Goal: Task Accomplishment & Management: Manage account settings

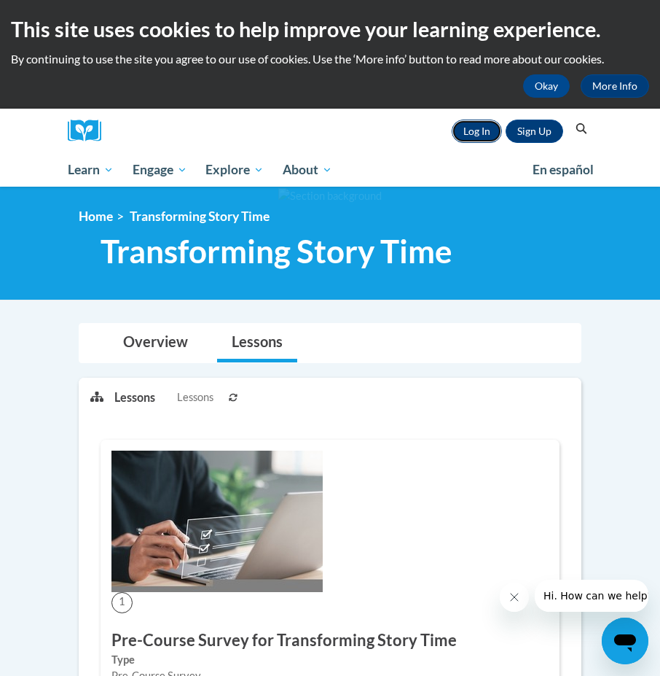
click at [485, 126] on link "Log In" at bounding box center [477, 131] width 50 height 23
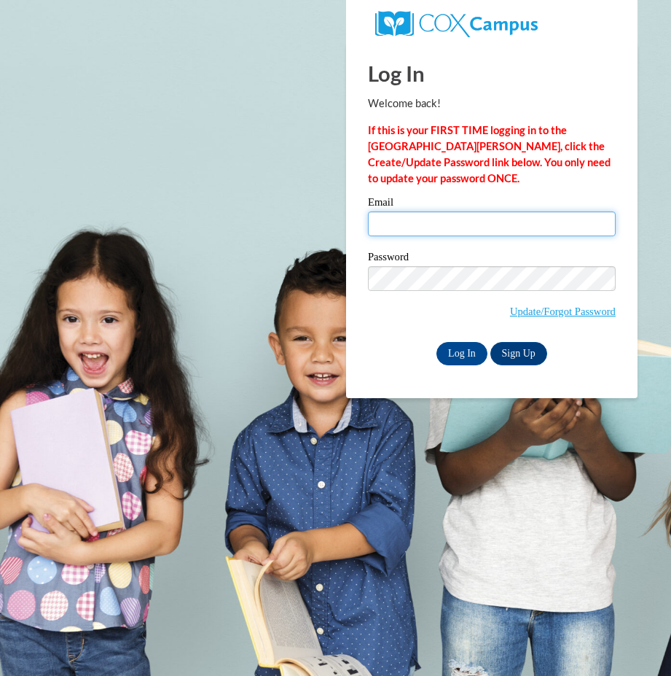
click at [421, 230] on input "Email" at bounding box center [492, 223] width 248 height 25
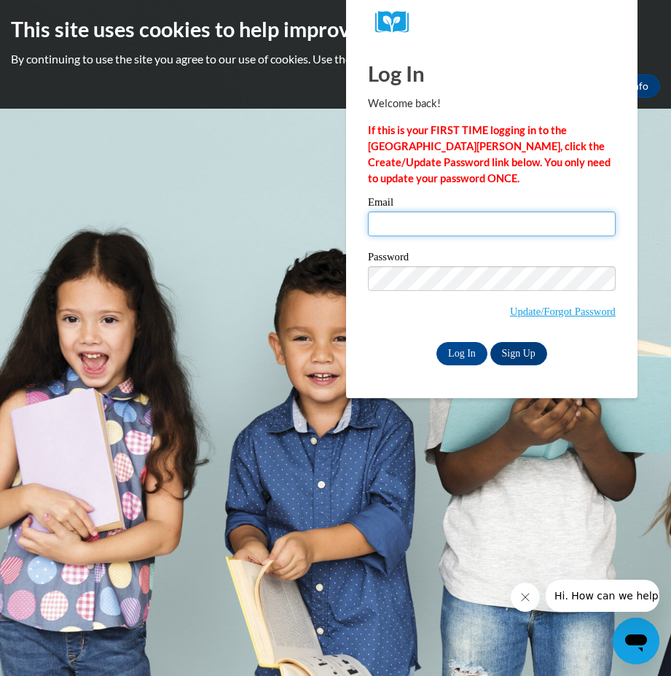
type input "[EMAIL_ADDRESS][DOMAIN_NAME]"
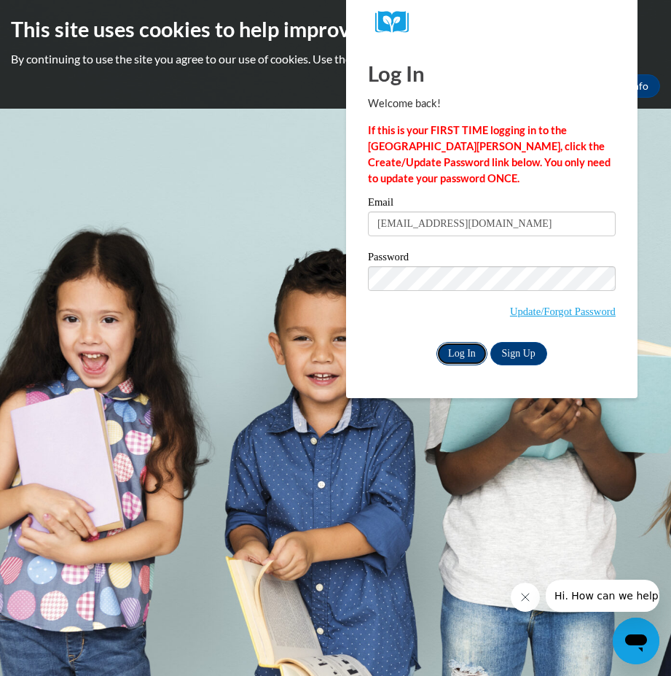
click at [469, 351] on input "Log In" at bounding box center [462, 353] width 51 height 23
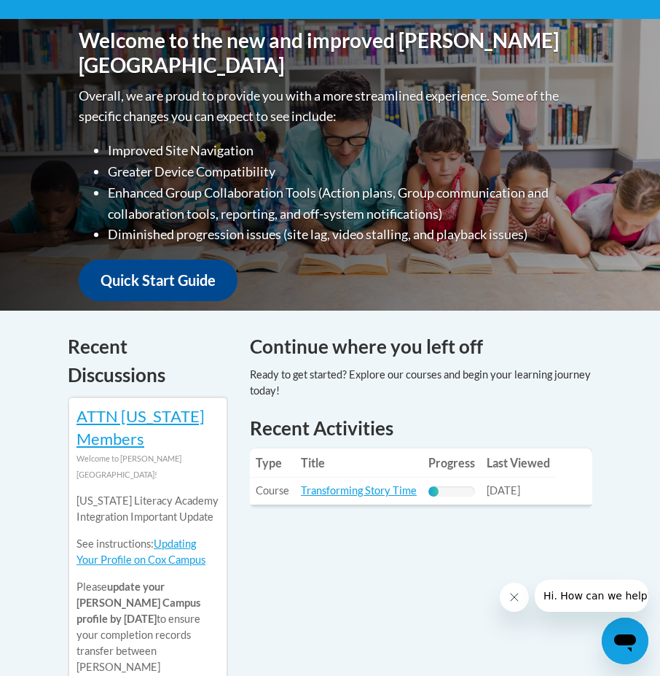
scroll to position [447, 0]
